Goal: Navigation & Orientation: Find specific page/section

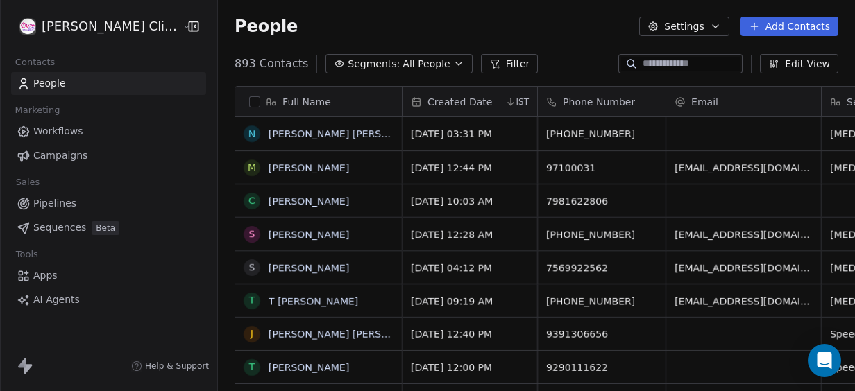
scroll to position [334, 656]
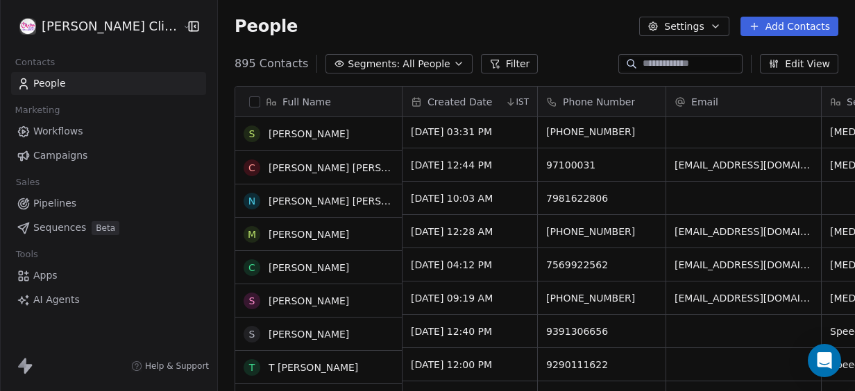
scroll to position [69, 0]
